Goal: Task Accomplishment & Management: Manage account settings

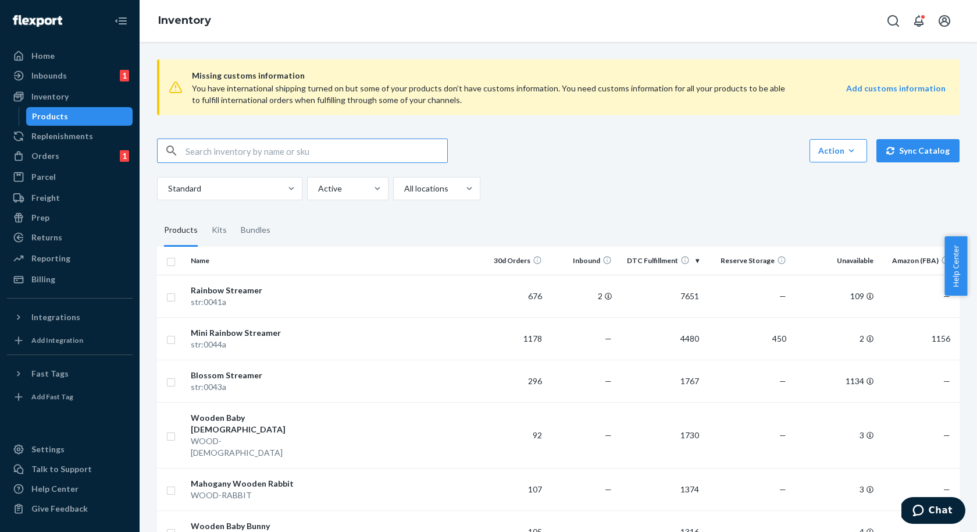
click at [76, 269] on ul "Home Inbounds 1 Shipping Plans Problems 1 Inventory Products Replenishments Ord…" at bounding box center [70, 168] width 126 height 242
click at [69, 282] on div "Billing" at bounding box center [69, 279] width 123 height 16
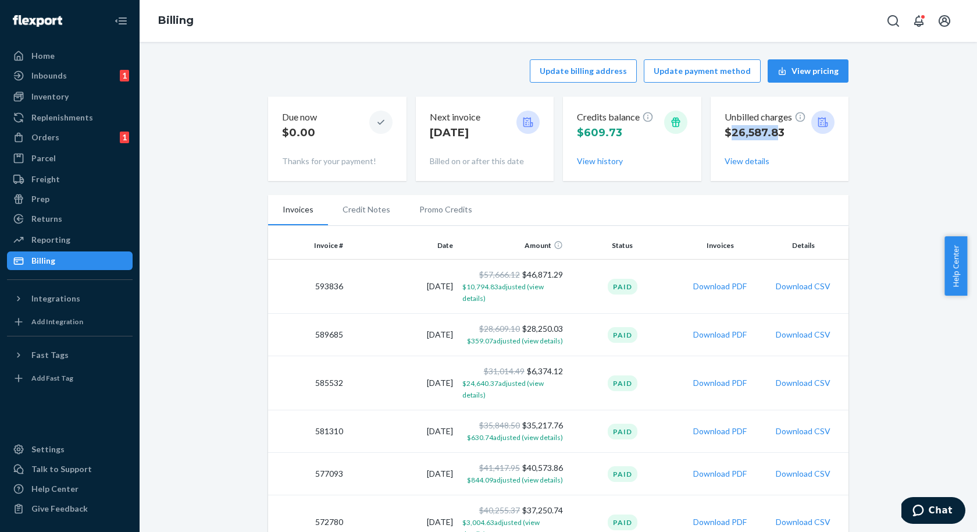
drag, startPoint x: 770, startPoint y: 136, endPoint x: 727, endPoint y: 134, distance: 43.6
click at [727, 134] on p "$26,587.83" at bounding box center [765, 132] width 81 height 15
drag, startPoint x: 479, startPoint y: 130, endPoint x: 431, endPoint y: 130, distance: 47.7
click at [432, 130] on div "Next invoice [DATE]" at bounding box center [485, 128] width 111 height 35
drag, startPoint x: 467, startPoint y: 71, endPoint x: 478, endPoint y: 50, distance: 23.4
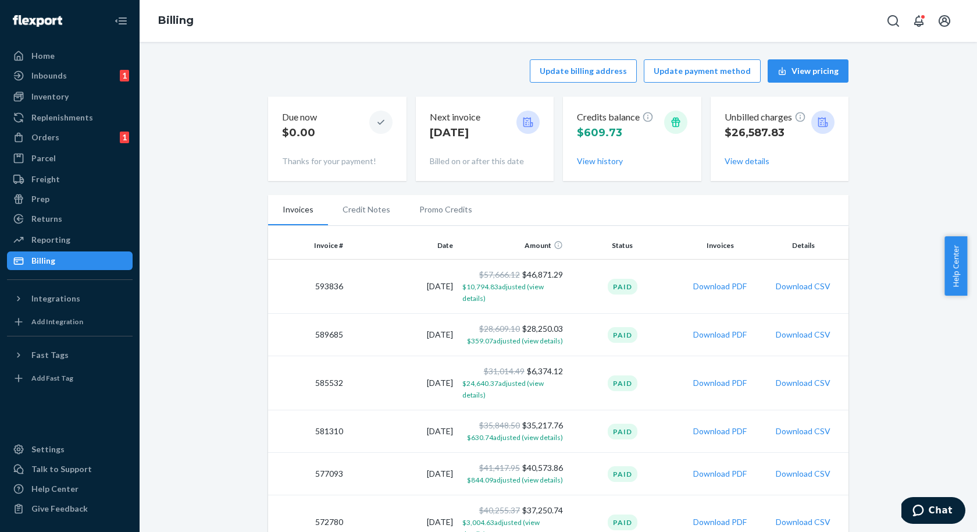
click at [468, 69] on div "Update billing address Update payment method View pricing" at bounding box center [558, 70] width 581 height 23
click at [693, 66] on button "Update payment method" at bounding box center [702, 70] width 117 height 23
click at [709, 70] on button "Update payment method" at bounding box center [702, 70] width 117 height 23
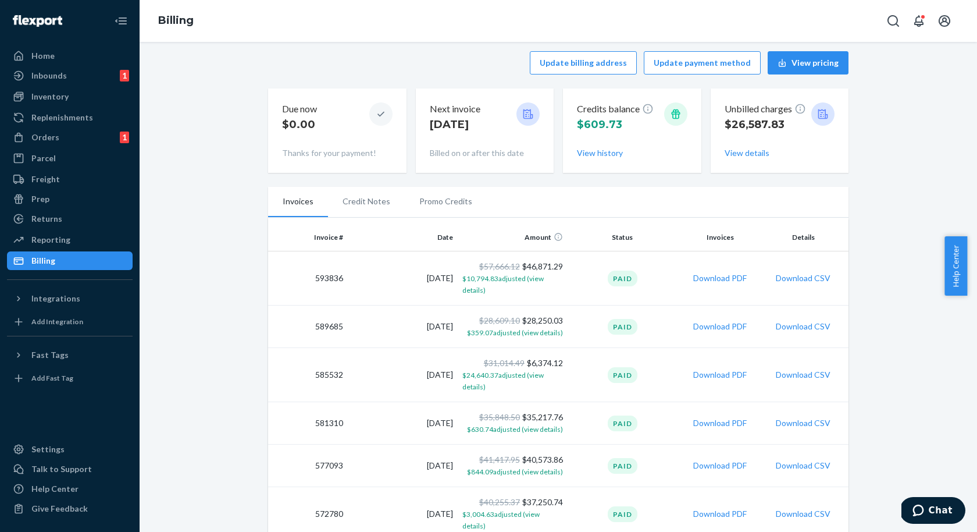
scroll to position [16, 0]
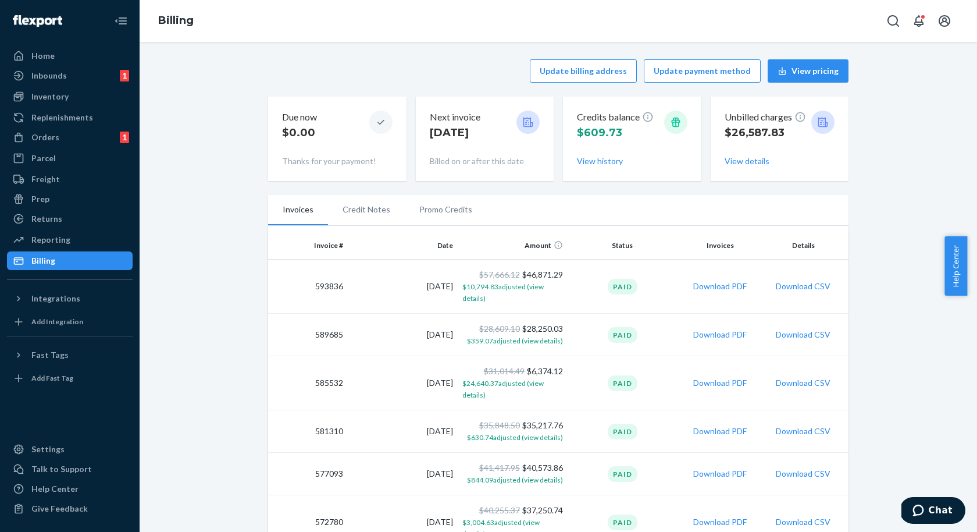
click at [693, 72] on button "Update payment method" at bounding box center [702, 70] width 117 height 23
